Goal: Task Accomplishment & Management: Use online tool/utility

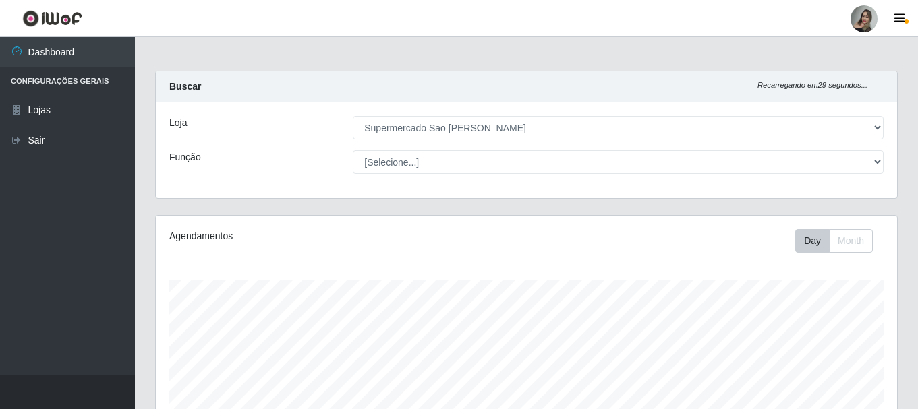
select select "383"
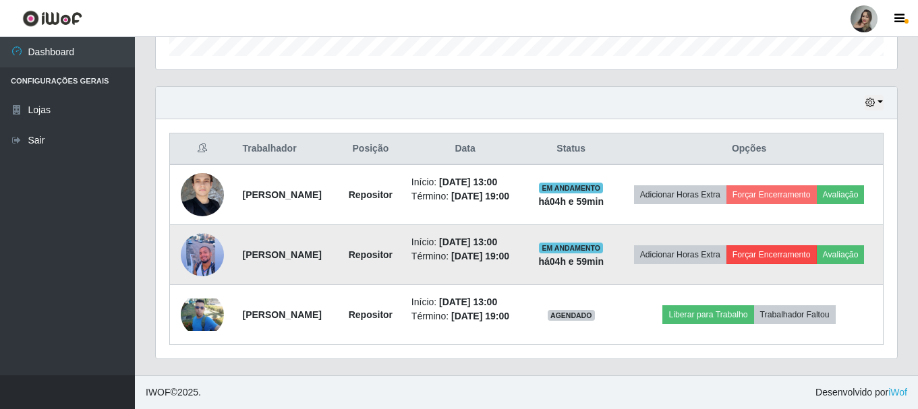
scroll to position [280, 741]
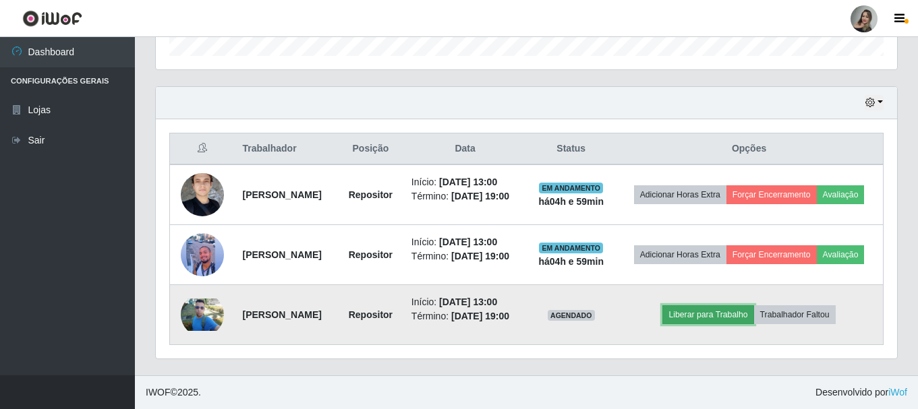
click at [726, 324] on button "Liberar para Trabalho" at bounding box center [707, 315] width 91 height 19
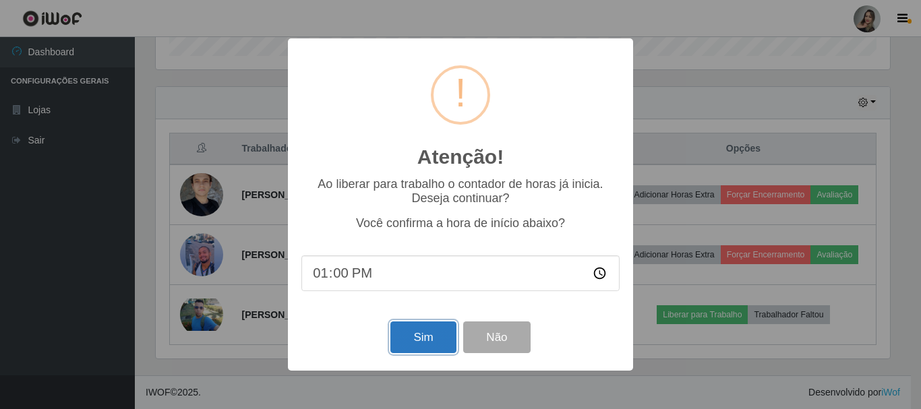
click at [434, 345] on button "Sim" at bounding box center [422, 338] width 65 height 32
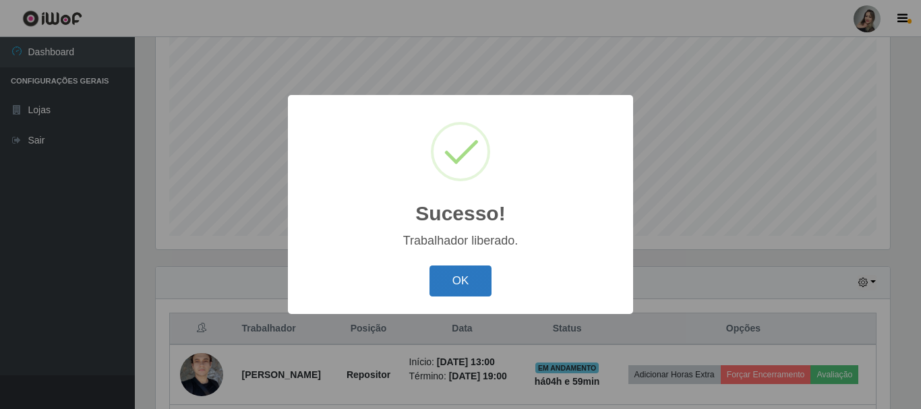
click at [475, 277] on button "OK" at bounding box center [461, 282] width 63 height 32
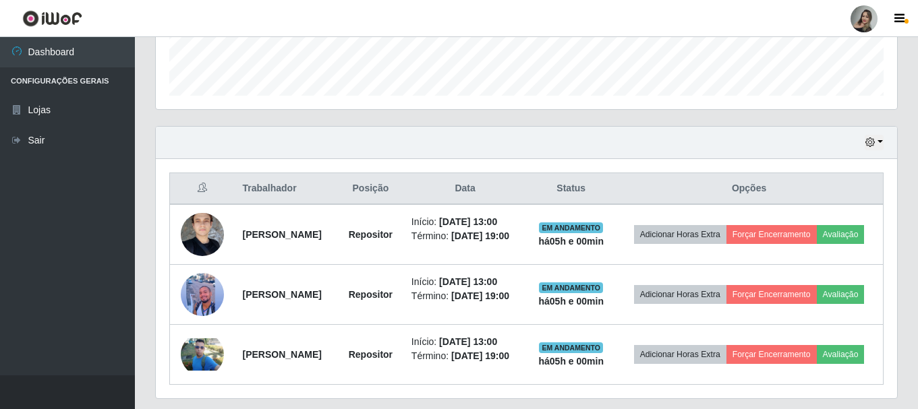
scroll to position [388, 0]
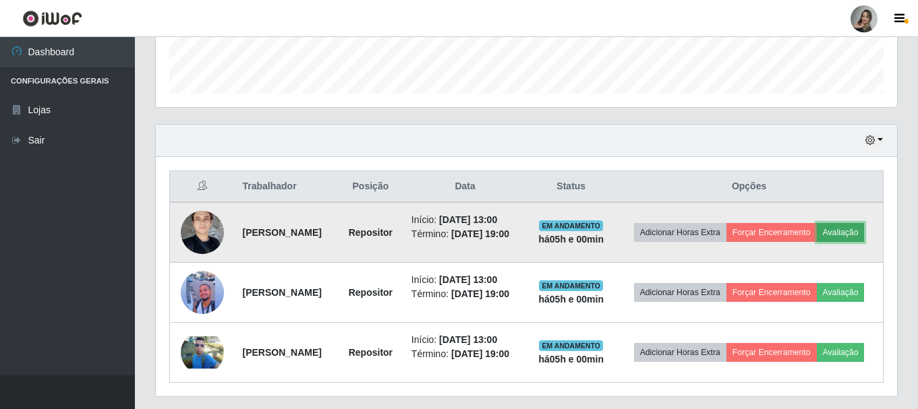
click at [817, 241] on button "Avaliação" at bounding box center [841, 232] width 48 height 19
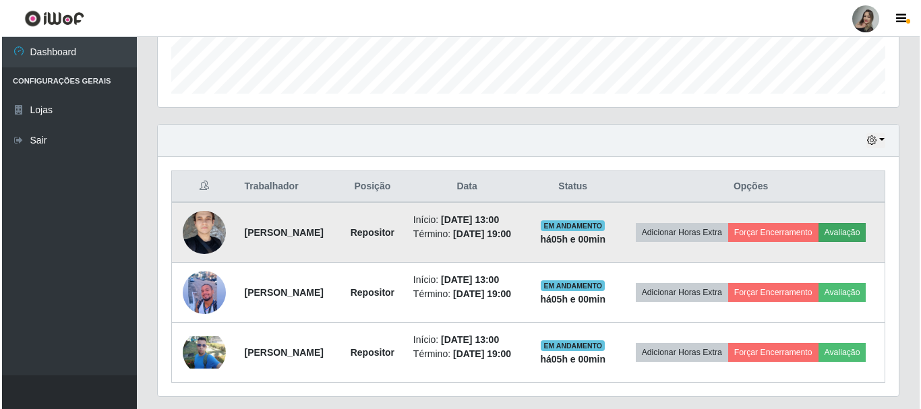
scroll to position [280, 734]
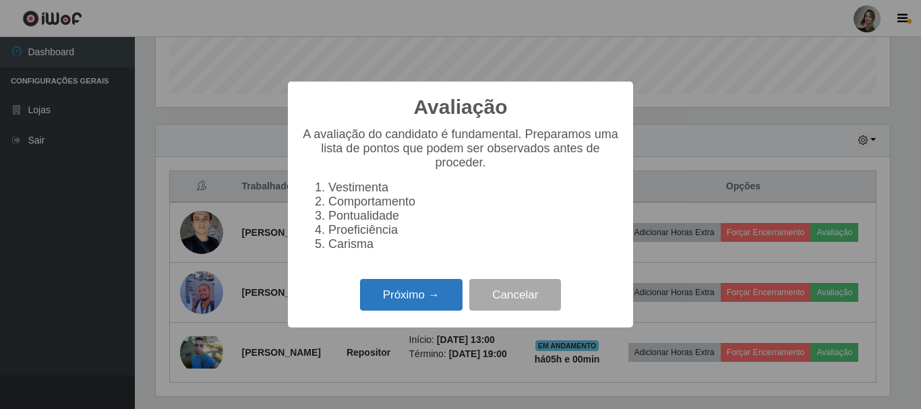
click at [378, 301] on button "Próximo →" at bounding box center [411, 295] width 103 height 32
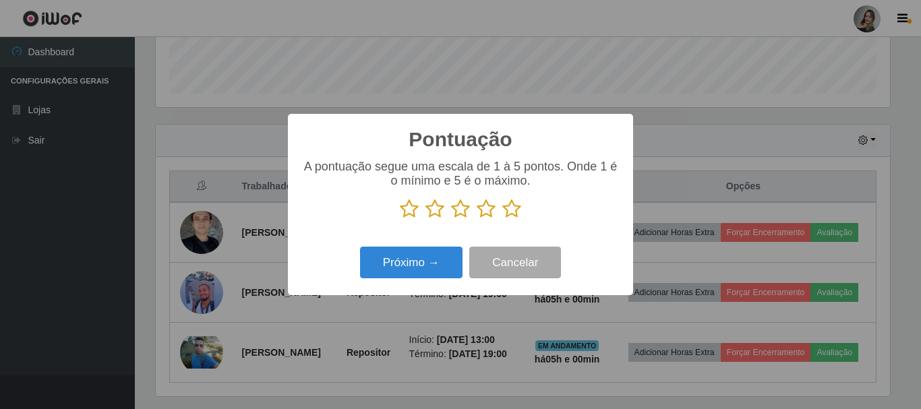
click at [433, 208] on icon at bounding box center [435, 209] width 19 height 20
click at [426, 219] on input "radio" at bounding box center [426, 219] width 0 height 0
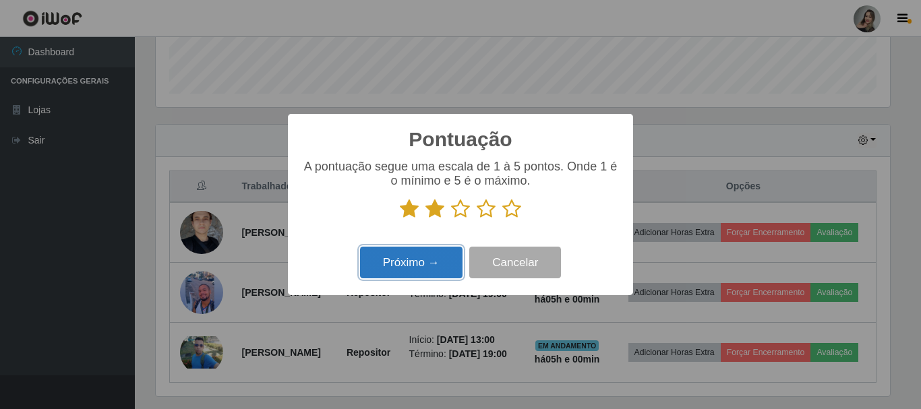
click at [426, 275] on button "Próximo →" at bounding box center [411, 263] width 103 height 32
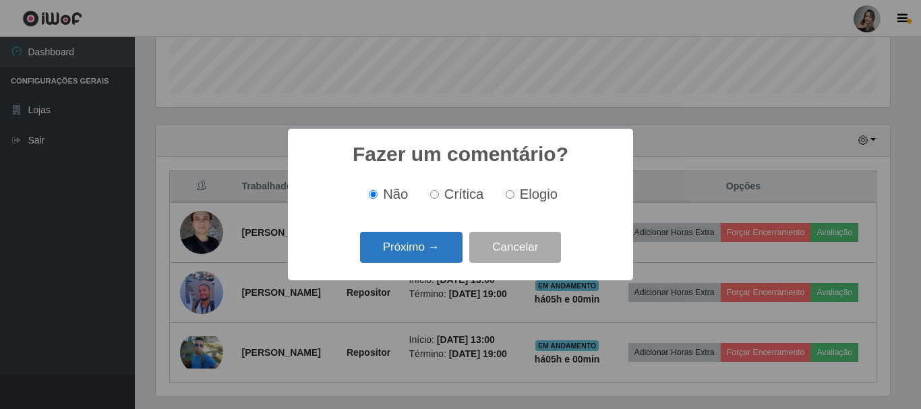
click at [434, 246] on button "Próximo →" at bounding box center [411, 248] width 103 height 32
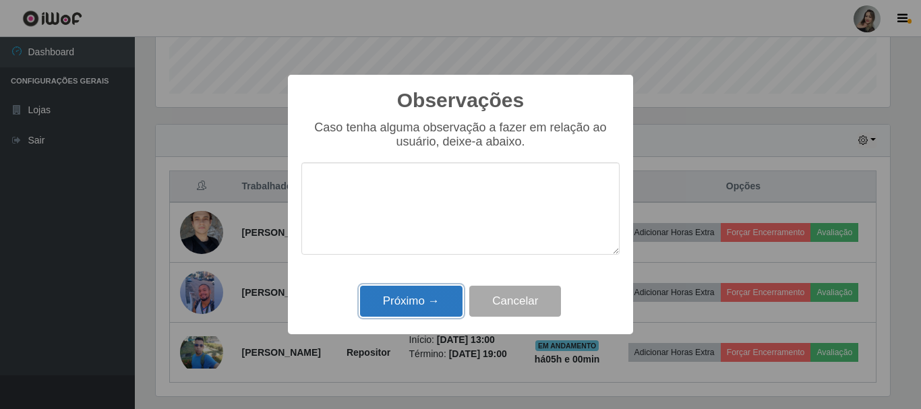
click at [429, 303] on button "Próximo →" at bounding box center [411, 302] width 103 height 32
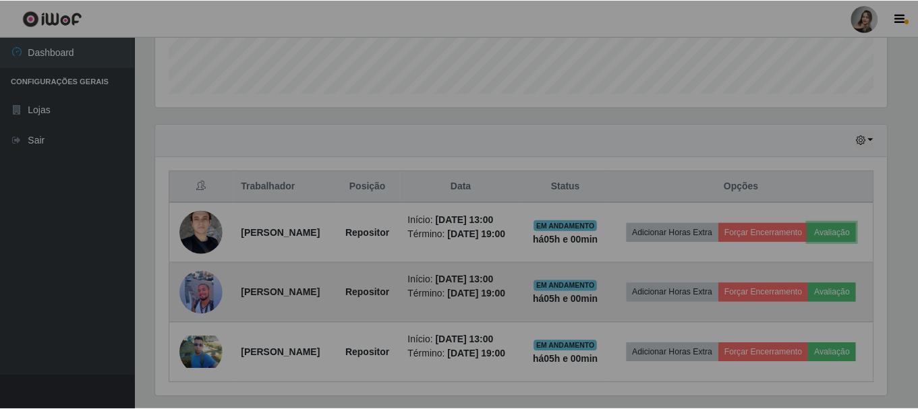
scroll to position [280, 741]
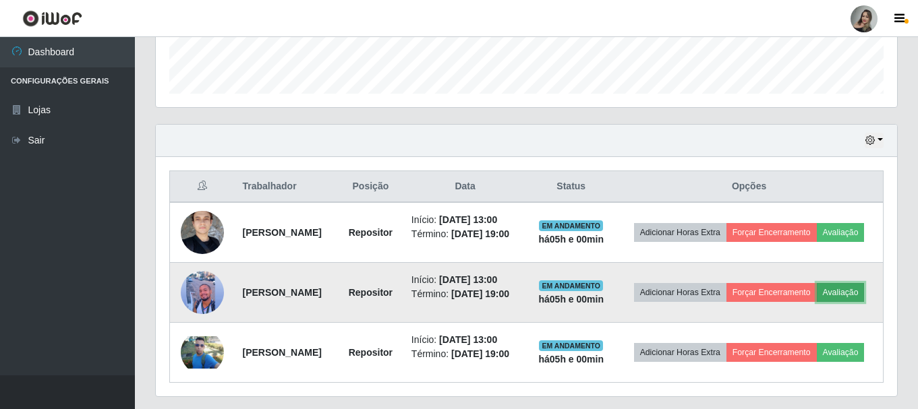
click at [817, 302] on button "Avaliação" at bounding box center [841, 292] width 48 height 19
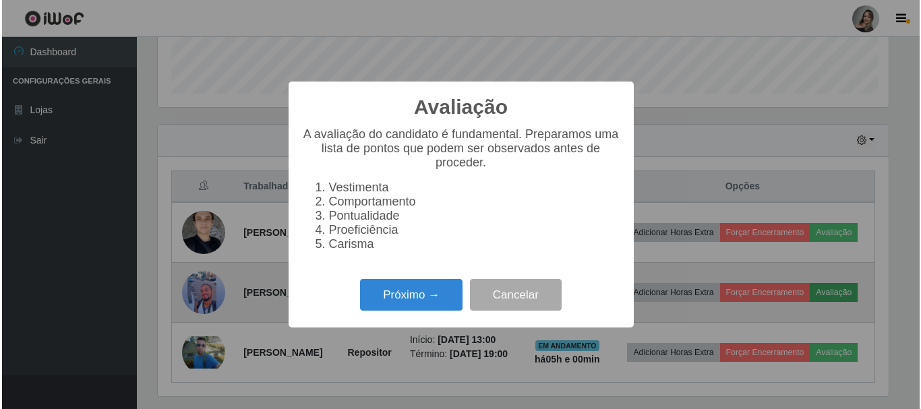
scroll to position [280, 734]
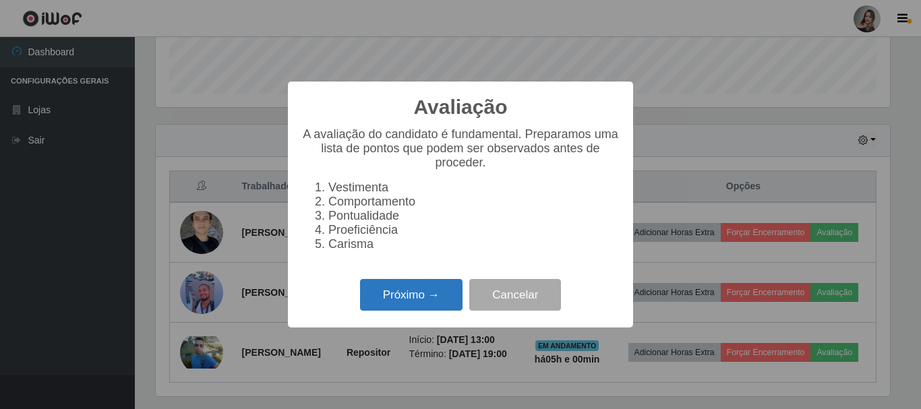
click at [401, 301] on button "Próximo →" at bounding box center [411, 295] width 103 height 32
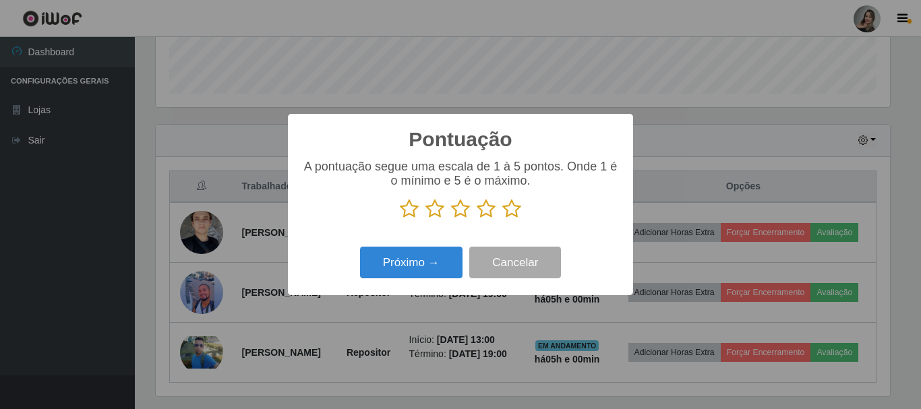
click at [437, 215] on icon at bounding box center [435, 209] width 19 height 20
click at [426, 219] on input "radio" at bounding box center [426, 219] width 0 height 0
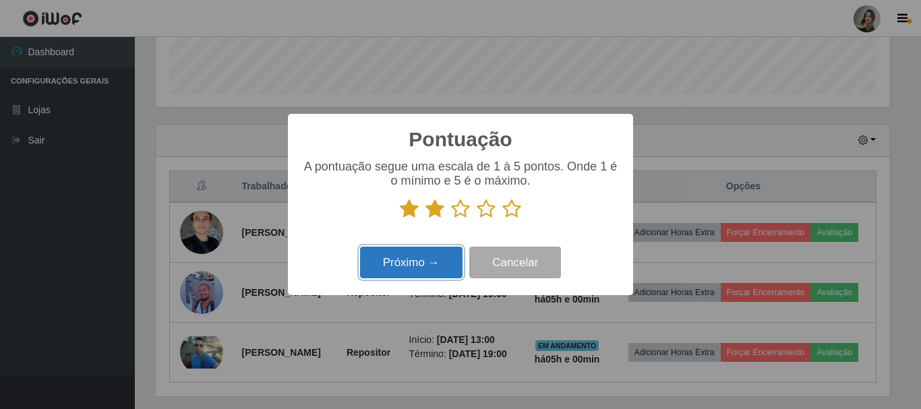
click at [437, 264] on button "Próximo →" at bounding box center [411, 263] width 103 height 32
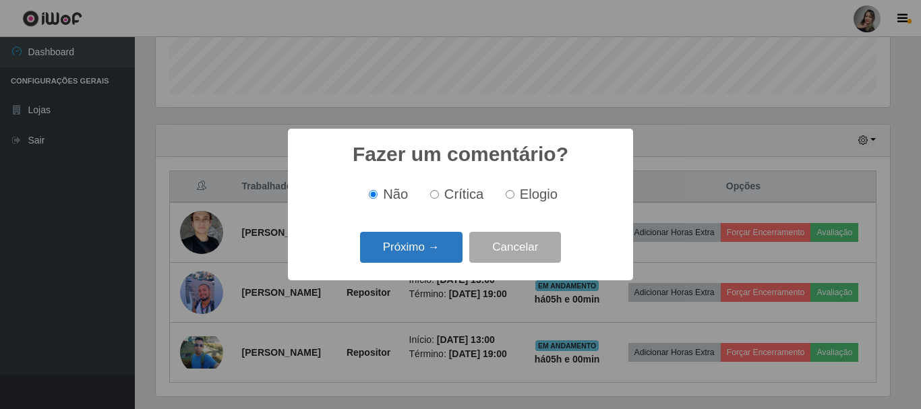
click at [439, 255] on button "Próximo →" at bounding box center [411, 248] width 103 height 32
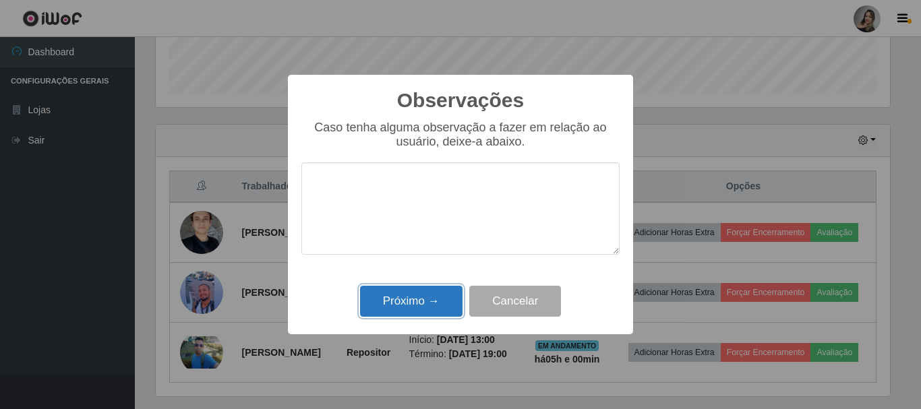
click at [431, 304] on button "Próximo →" at bounding box center [411, 302] width 103 height 32
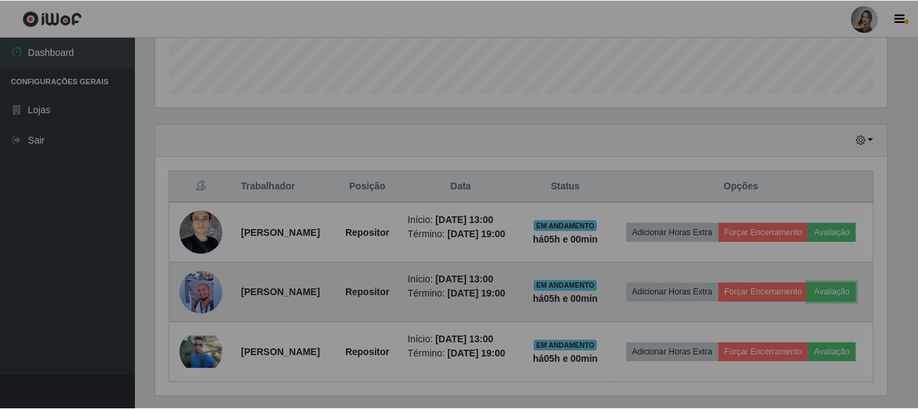
scroll to position [280, 741]
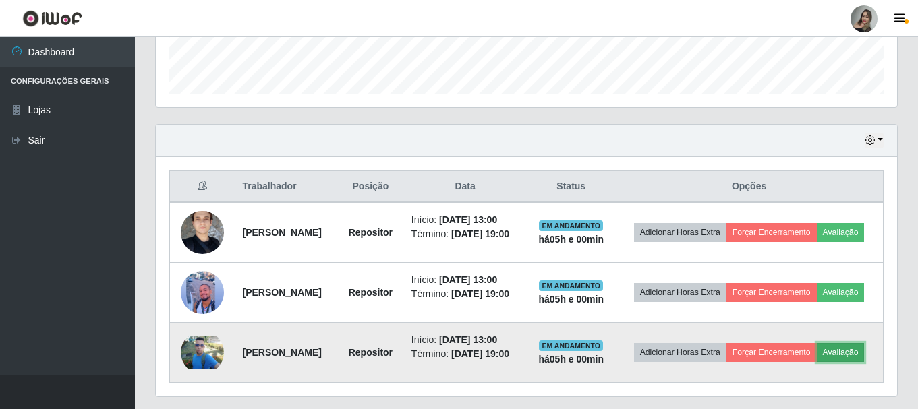
click at [817, 362] on button "Avaliação" at bounding box center [841, 352] width 48 height 19
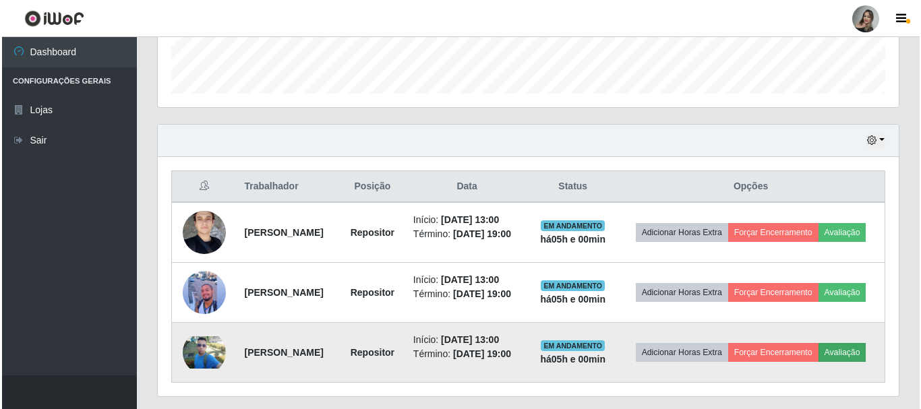
scroll to position [280, 734]
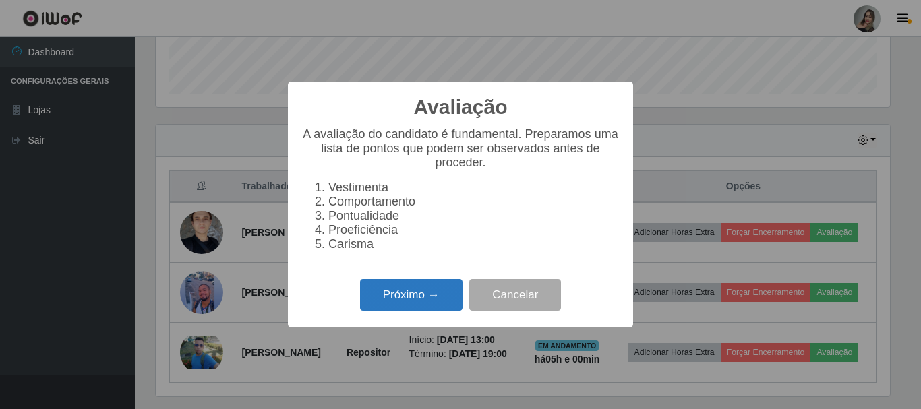
click at [390, 299] on button "Próximo →" at bounding box center [411, 295] width 103 height 32
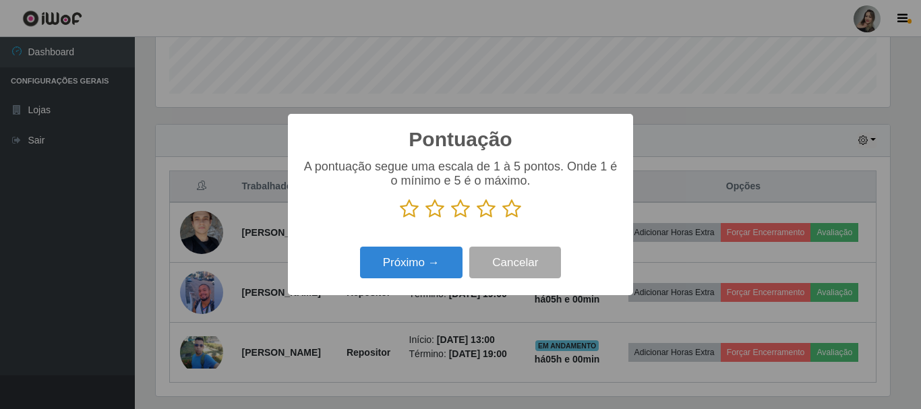
scroll to position [674128, 673674]
click at [436, 211] on icon at bounding box center [435, 209] width 19 height 20
click at [426, 219] on input "radio" at bounding box center [426, 219] width 0 height 0
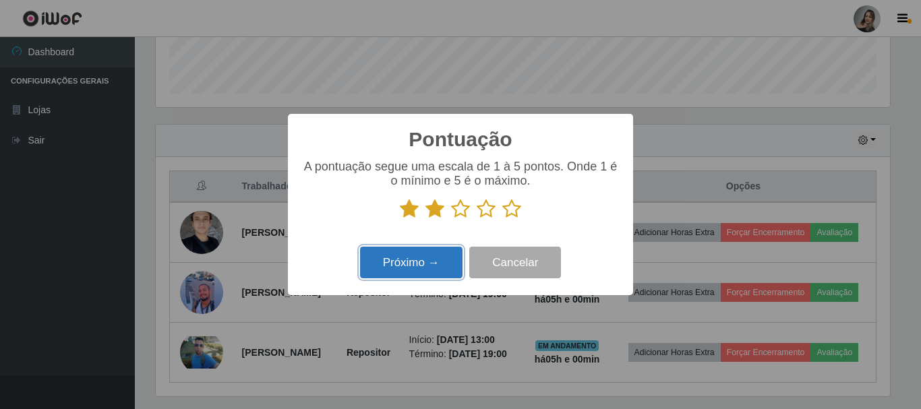
click at [438, 265] on button "Próximo →" at bounding box center [411, 263] width 103 height 32
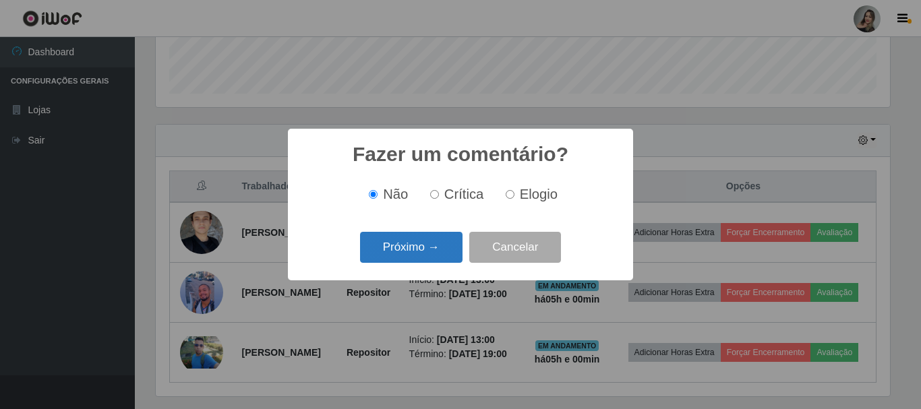
click at [438, 248] on button "Próximo →" at bounding box center [411, 248] width 103 height 32
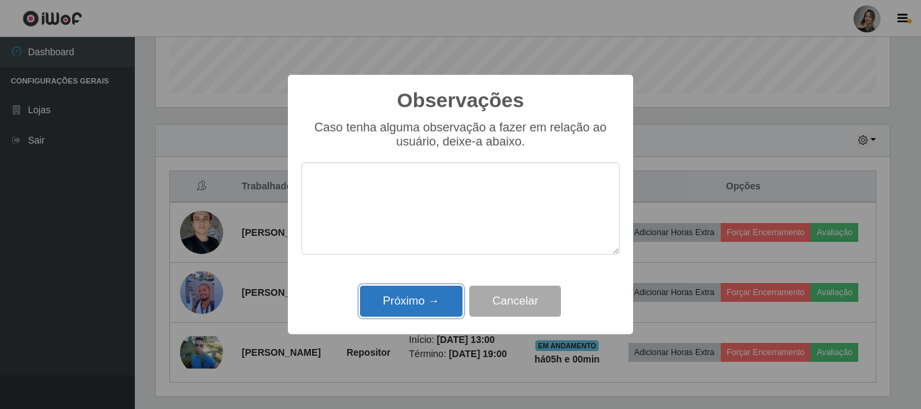
click at [422, 309] on button "Próximo →" at bounding box center [411, 302] width 103 height 32
